Goal: Navigation & Orientation: Find specific page/section

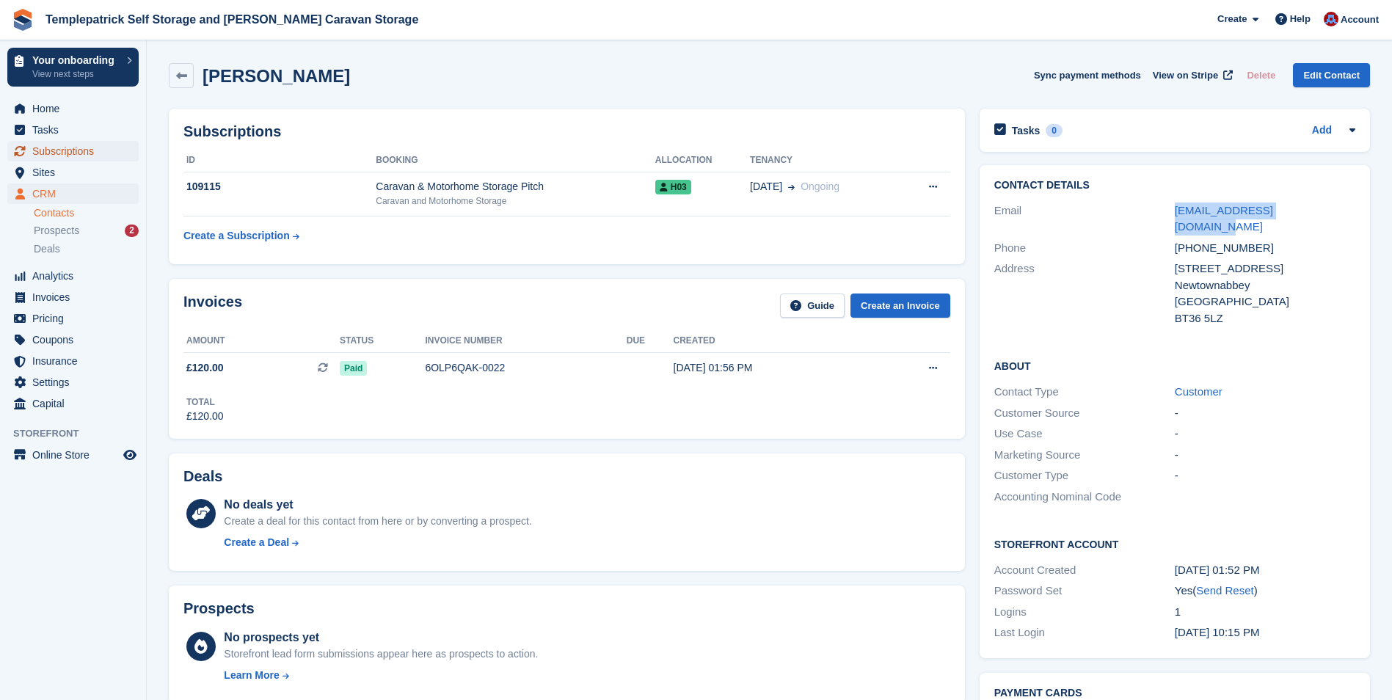
click at [78, 155] on span "Subscriptions" at bounding box center [76, 151] width 88 height 21
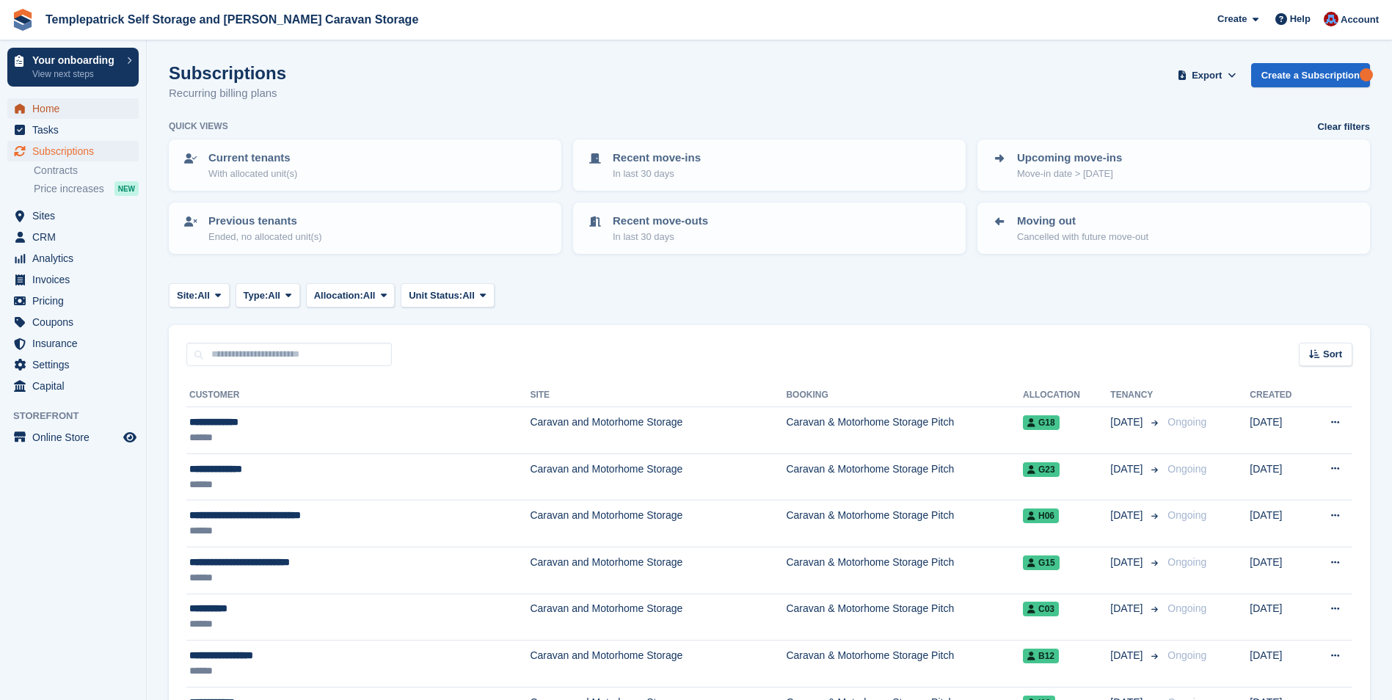
click at [55, 106] on span "Home" at bounding box center [76, 108] width 88 height 21
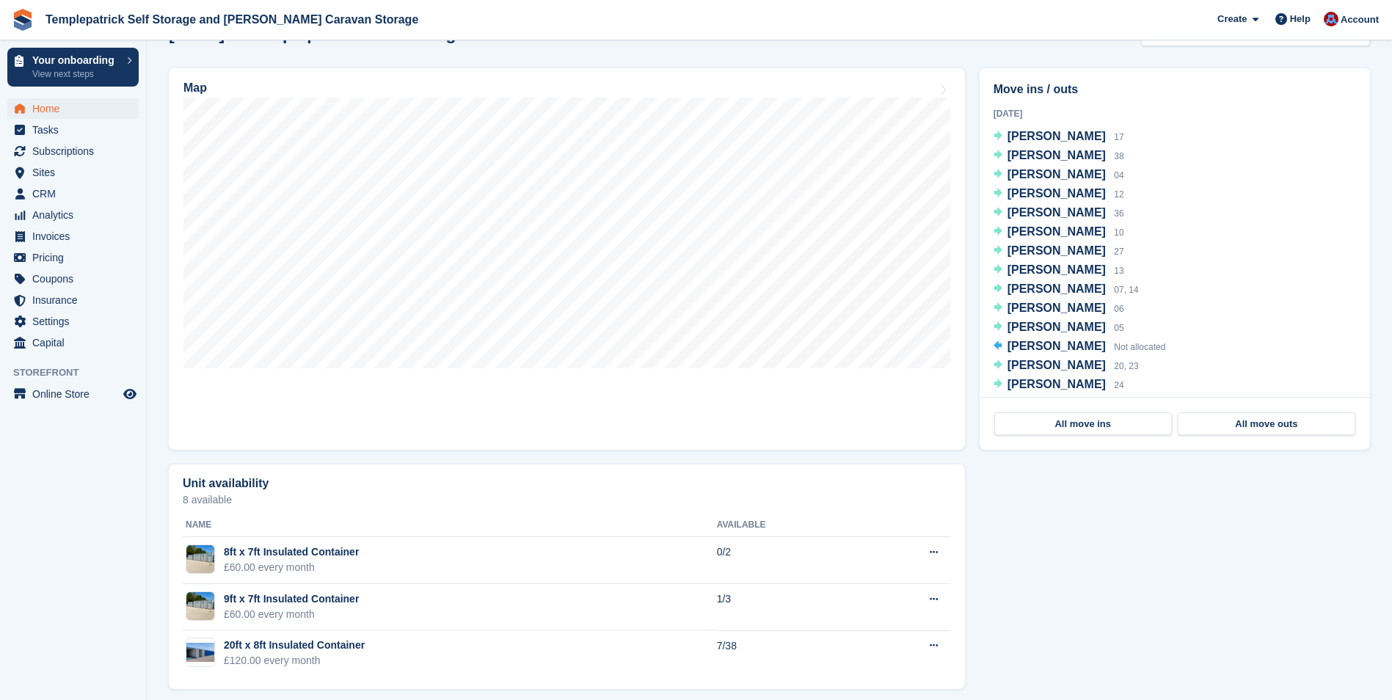
scroll to position [467, 0]
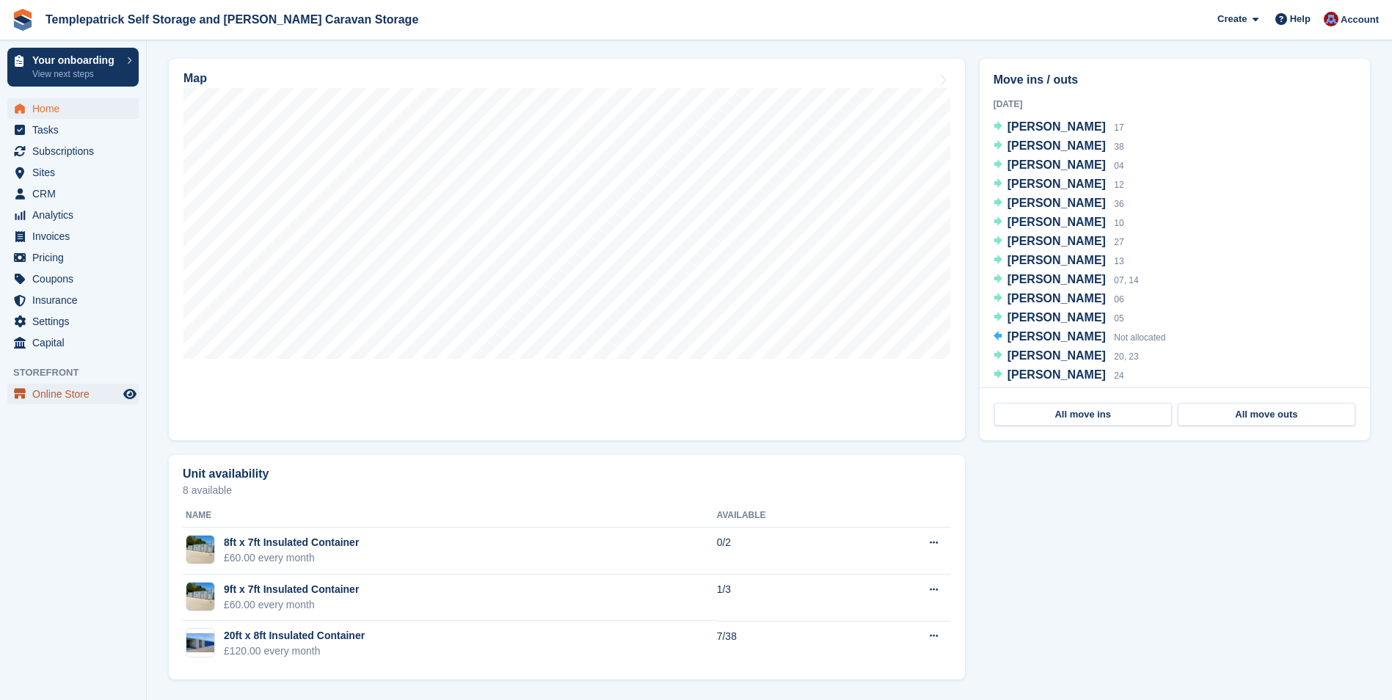
click at [66, 396] on span "Online Store" at bounding box center [76, 394] width 88 height 21
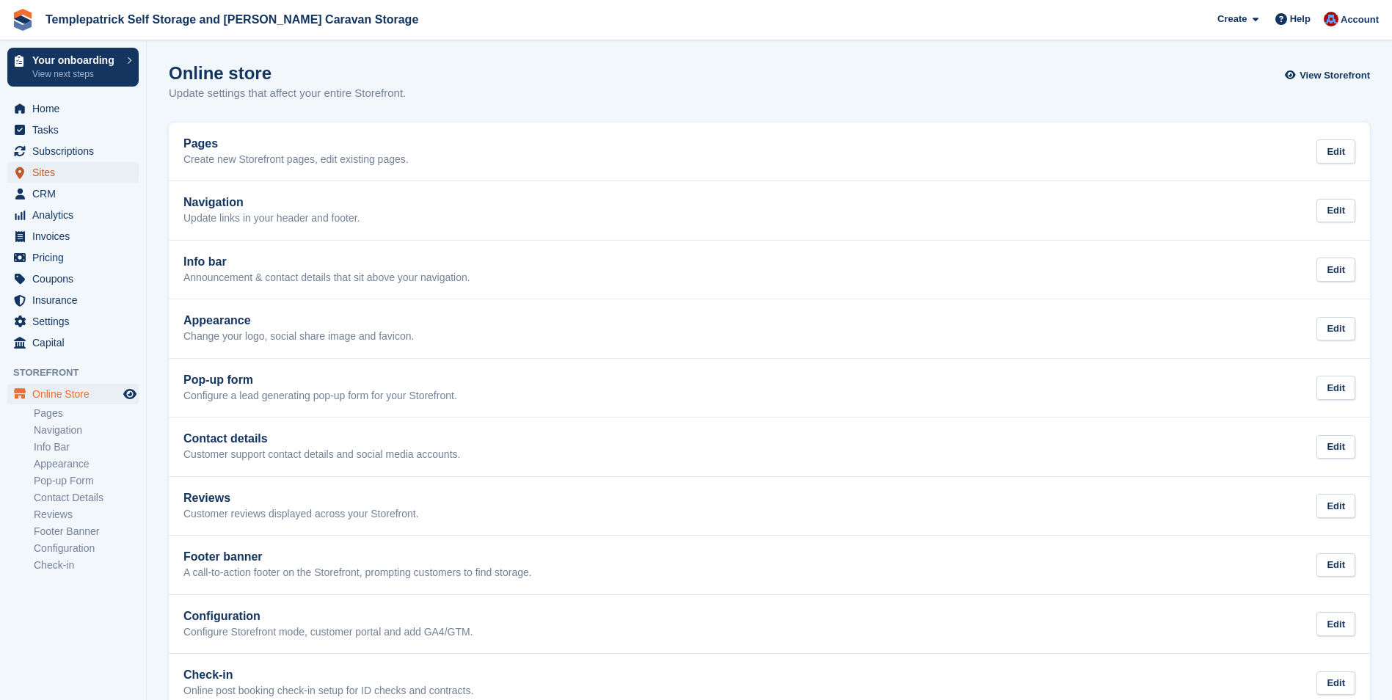
click at [48, 180] on span "Sites" at bounding box center [76, 172] width 88 height 21
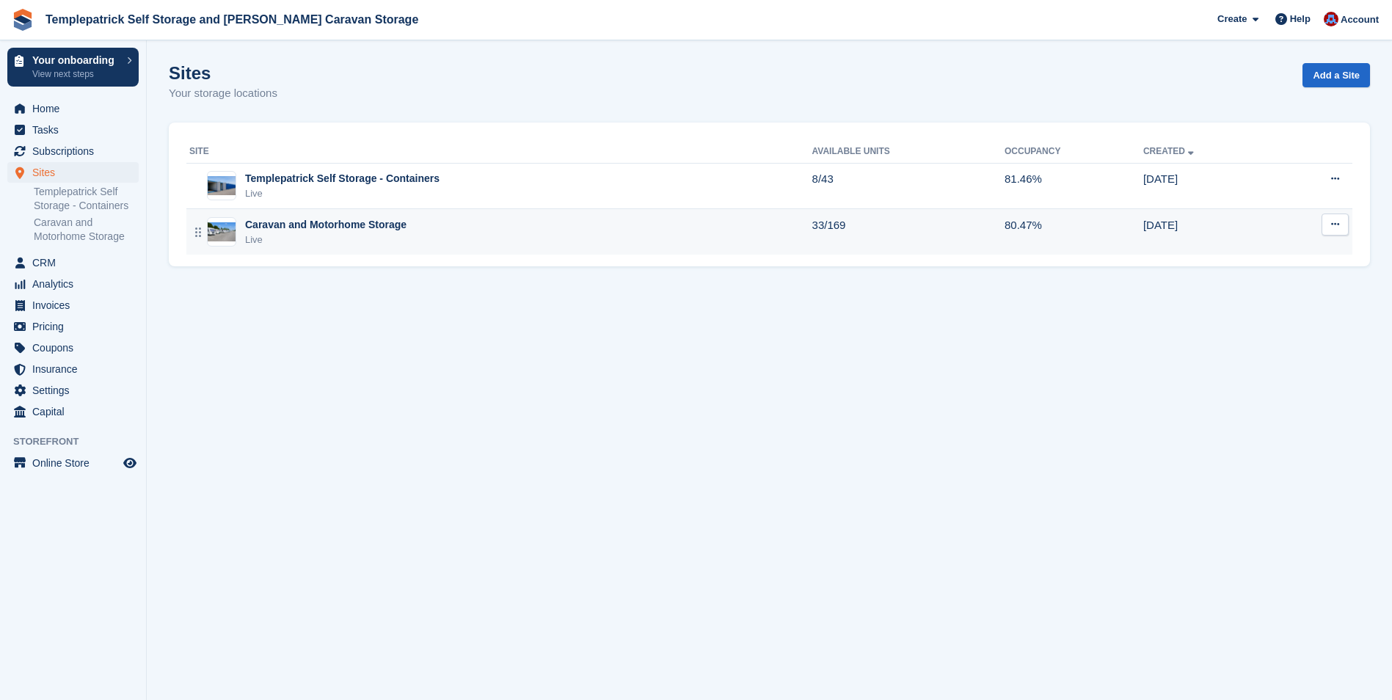
click at [292, 228] on div "Caravan and Motorhome Storage" at bounding box center [325, 224] width 161 height 15
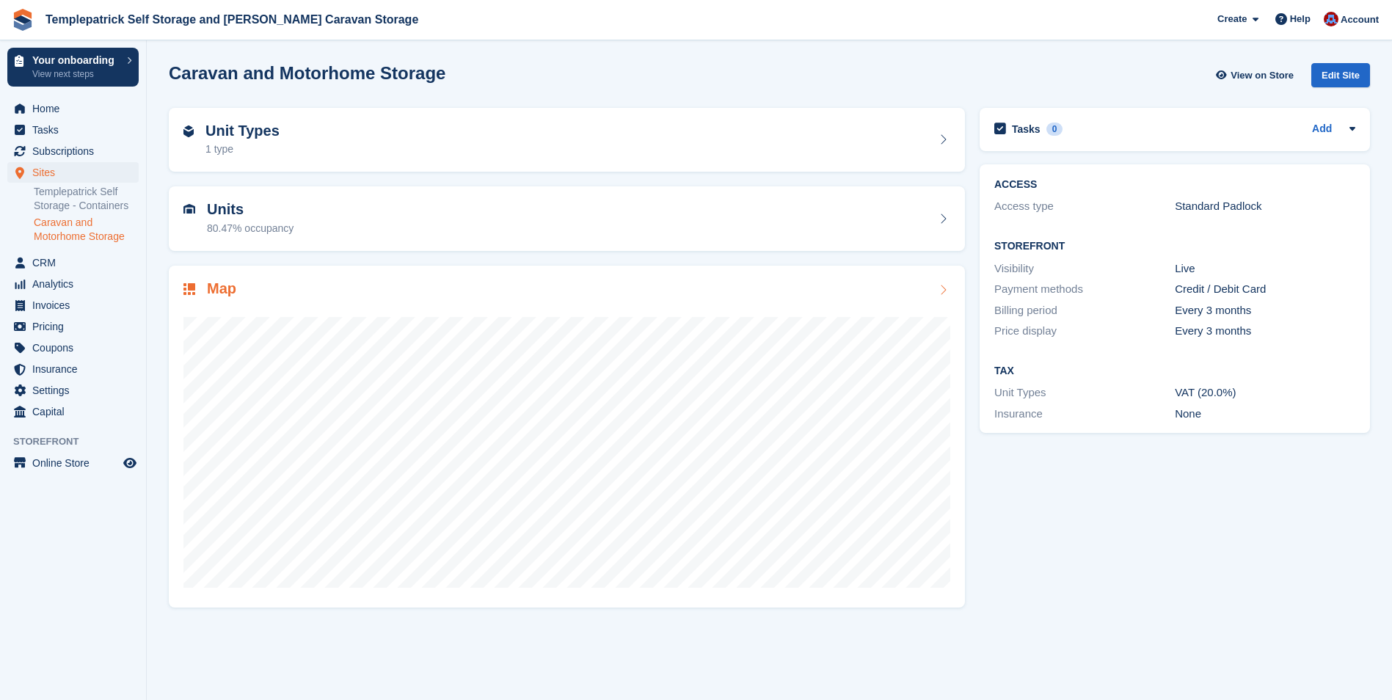
click at [191, 293] on img at bounding box center [189, 289] width 12 height 12
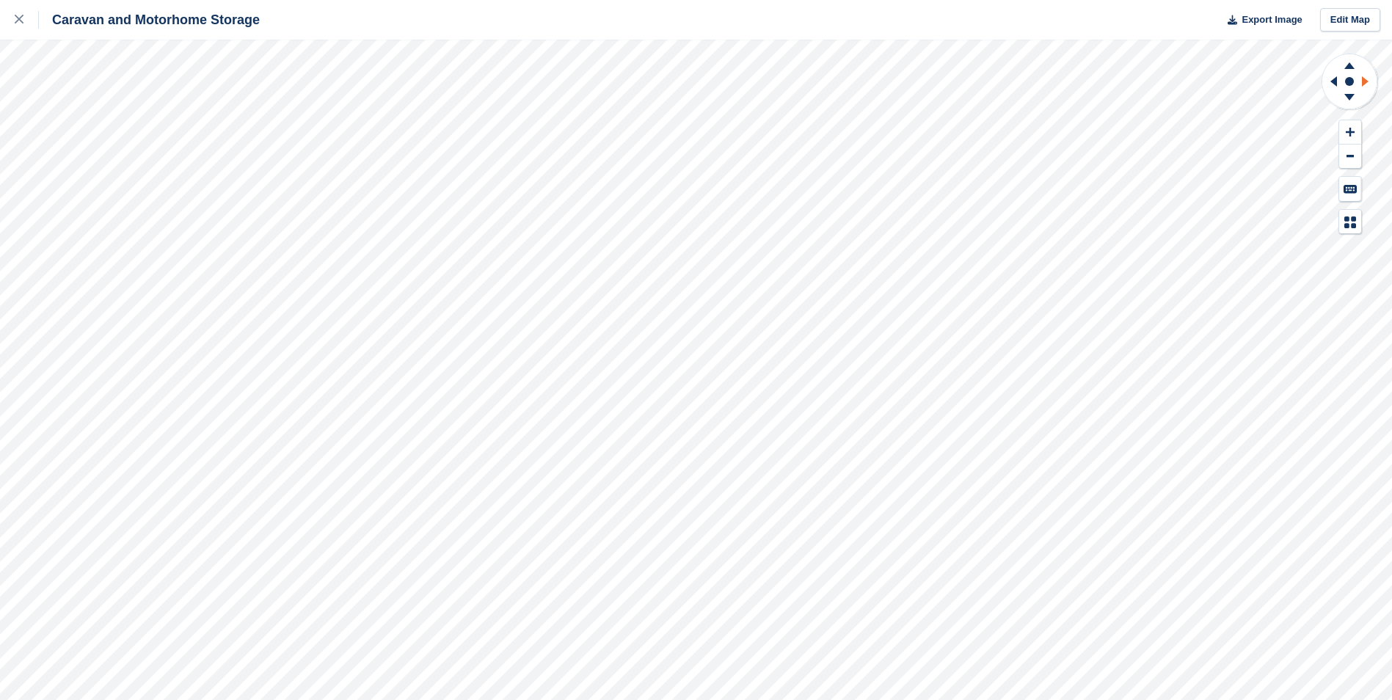
click at [1358, 82] on icon at bounding box center [1367, 81] width 18 height 38
click at [1350, 63] on icon at bounding box center [1349, 63] width 38 height 18
click at [1346, 99] on icon at bounding box center [1349, 99] width 38 height 18
